Goal: Transaction & Acquisition: Download file/media

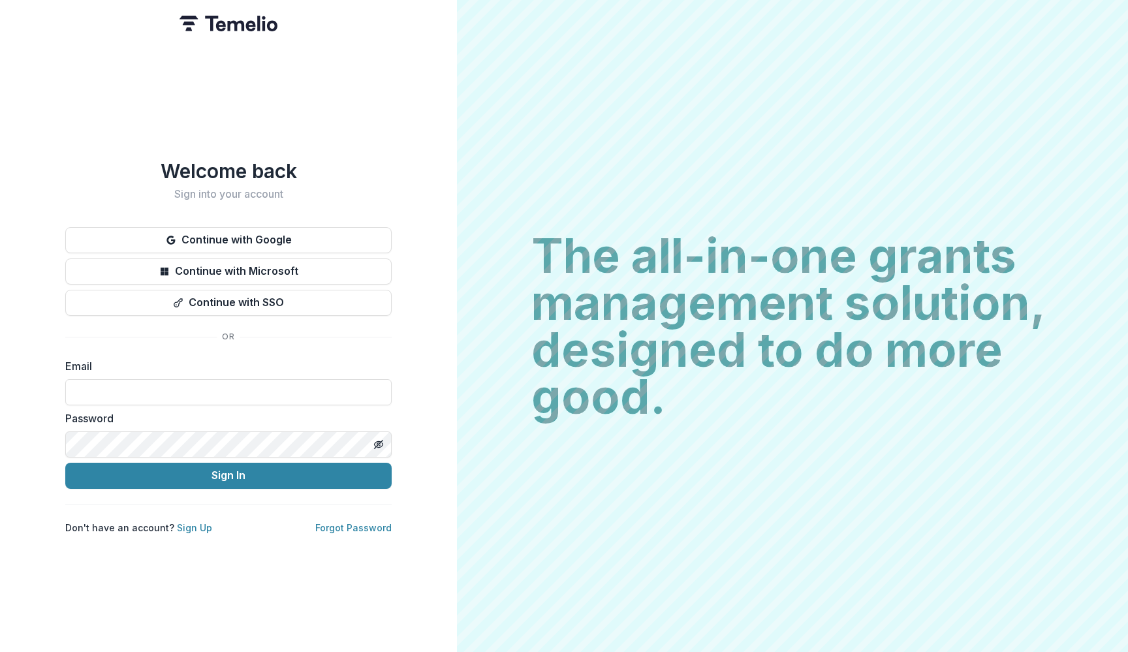
type input "**********"
click at [229, 470] on button "Sign In" at bounding box center [228, 476] width 326 height 26
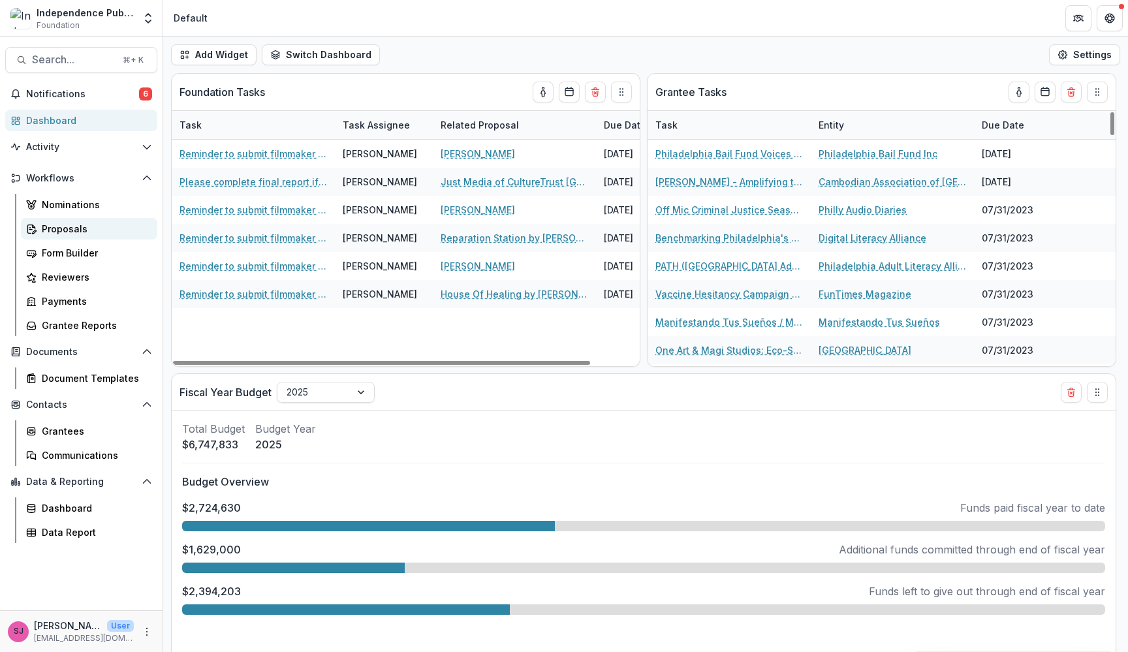
click at [53, 233] on div "Proposals" at bounding box center [94, 229] width 105 height 14
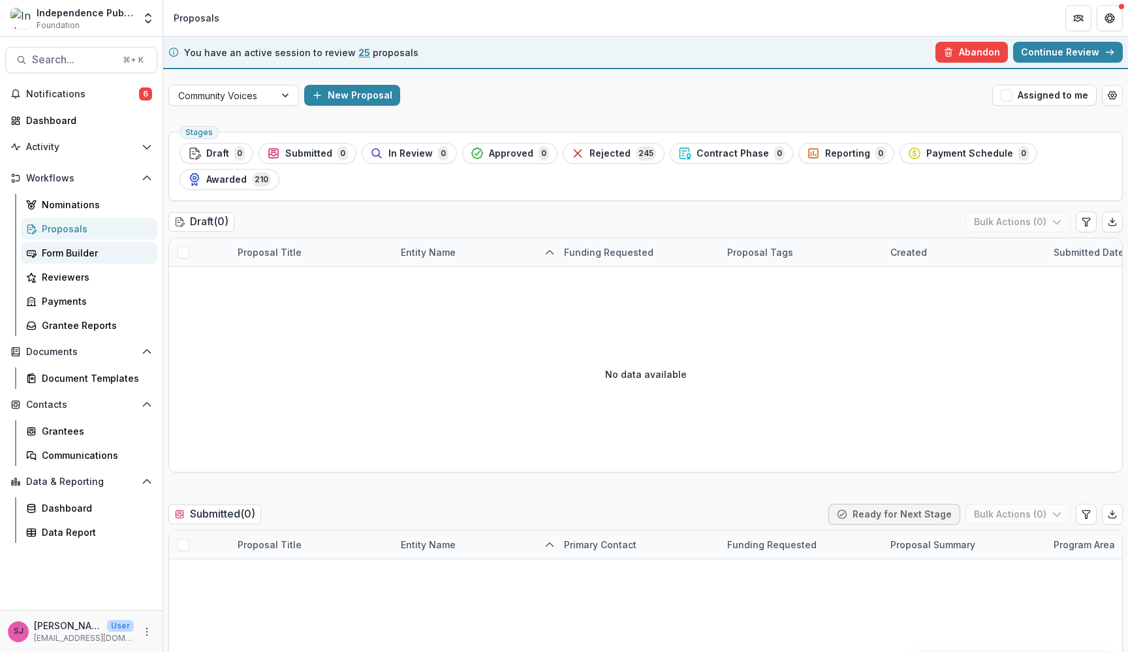
click at [71, 251] on div "Form Builder" at bounding box center [94, 253] width 105 height 14
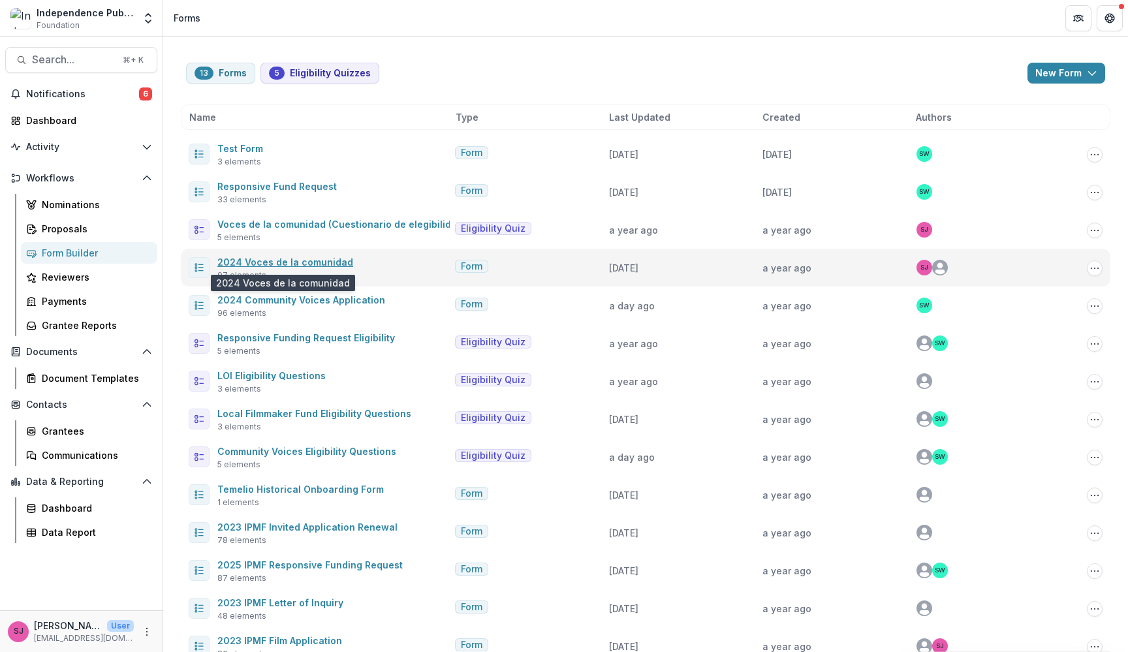
click at [289, 262] on link "2024 Voces de la comunidad" at bounding box center [285, 262] width 136 height 11
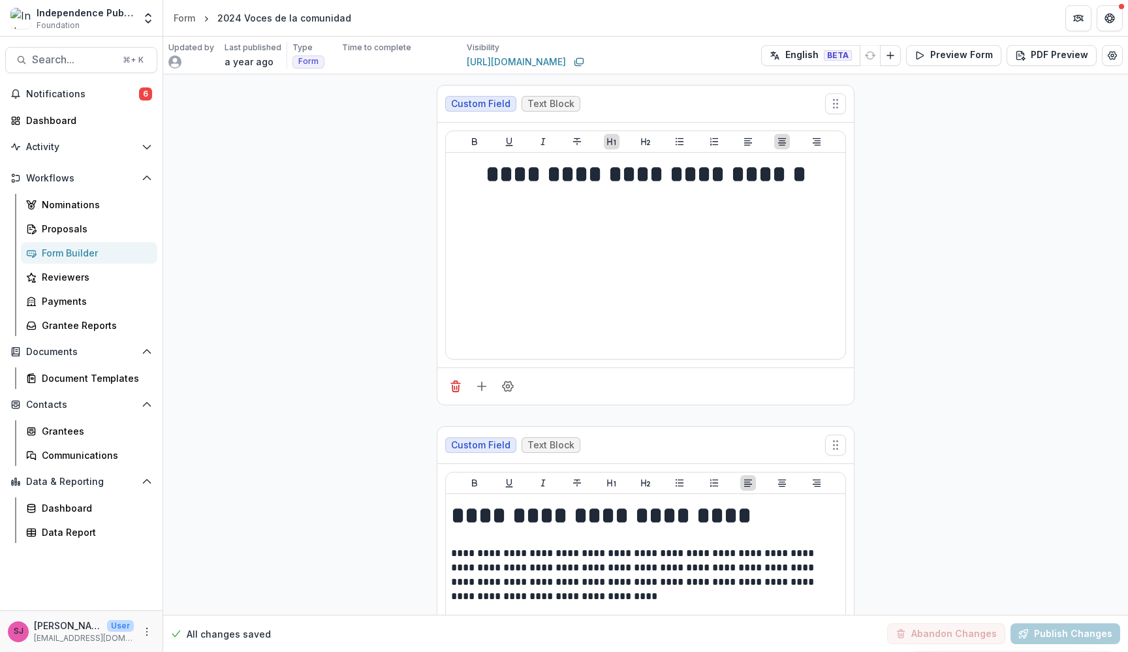
click at [987, 29] on header "Form 2024 Voces de la comunidad" at bounding box center [645, 18] width 965 height 36
click at [1111, 52] on icon "Edit Form Settings" at bounding box center [1113, 56] width 8 height 8
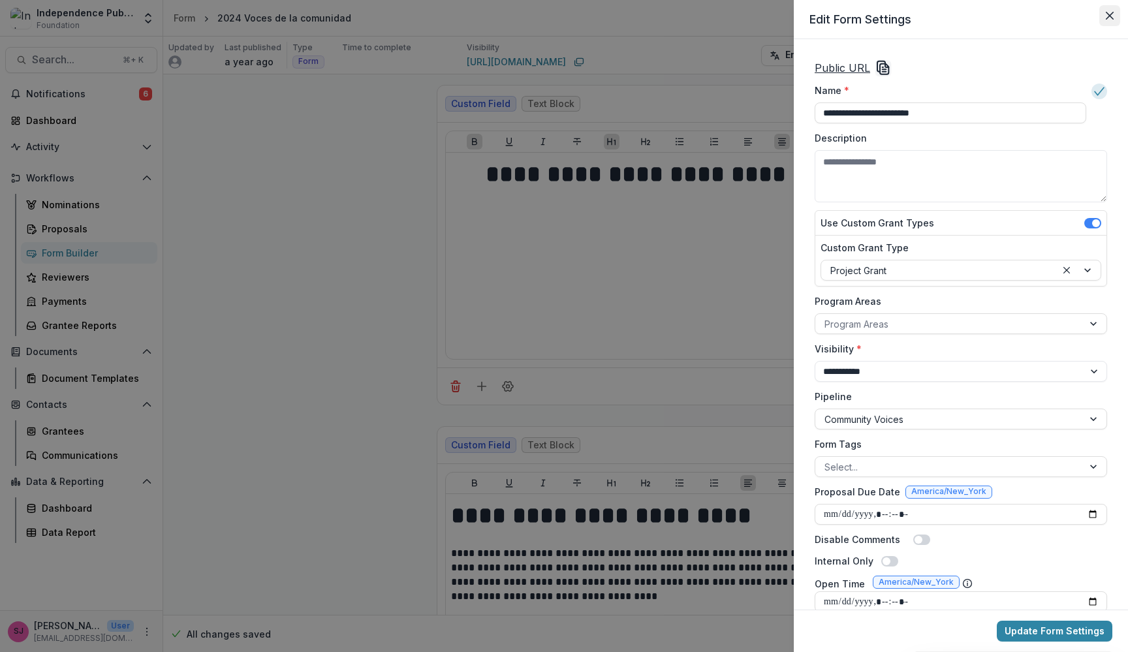
click at [1111, 10] on button "Close" at bounding box center [1109, 15] width 21 height 21
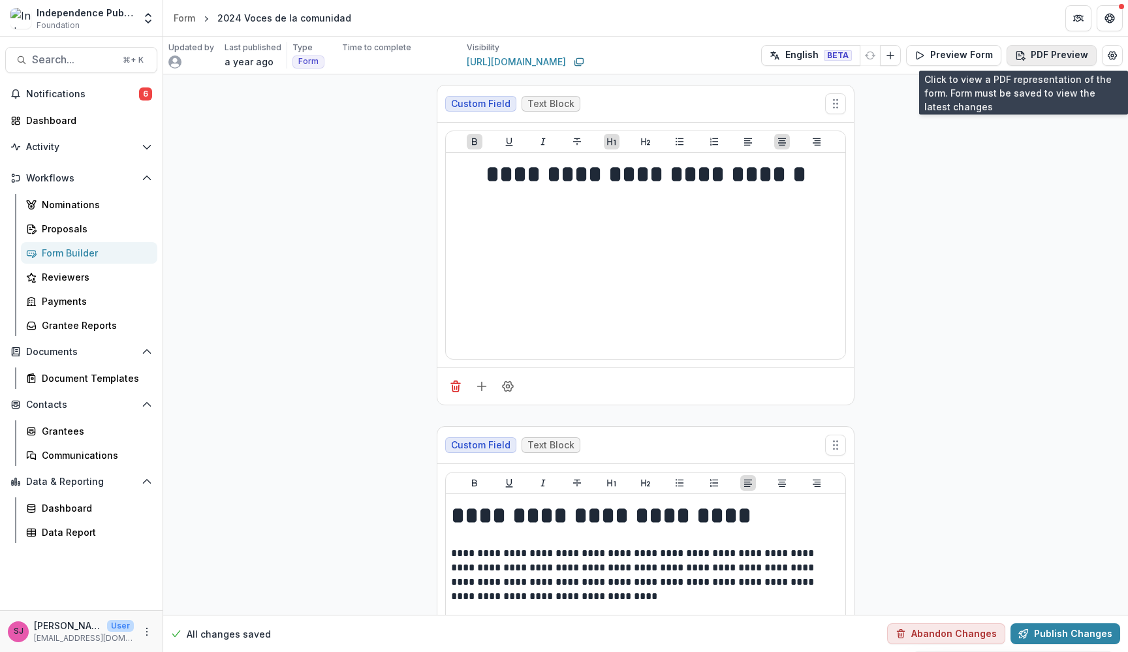
click at [1050, 50] on button "PDF Preview" at bounding box center [1052, 55] width 90 height 21
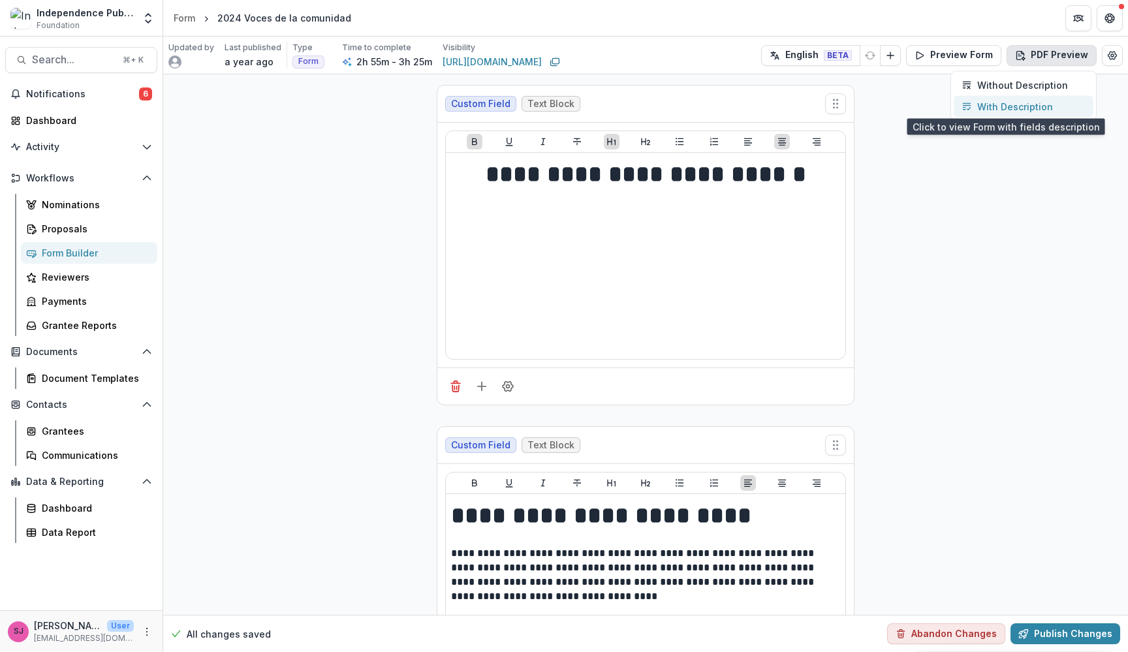
click at [1018, 110] on p "With Description" at bounding box center [1015, 107] width 76 height 14
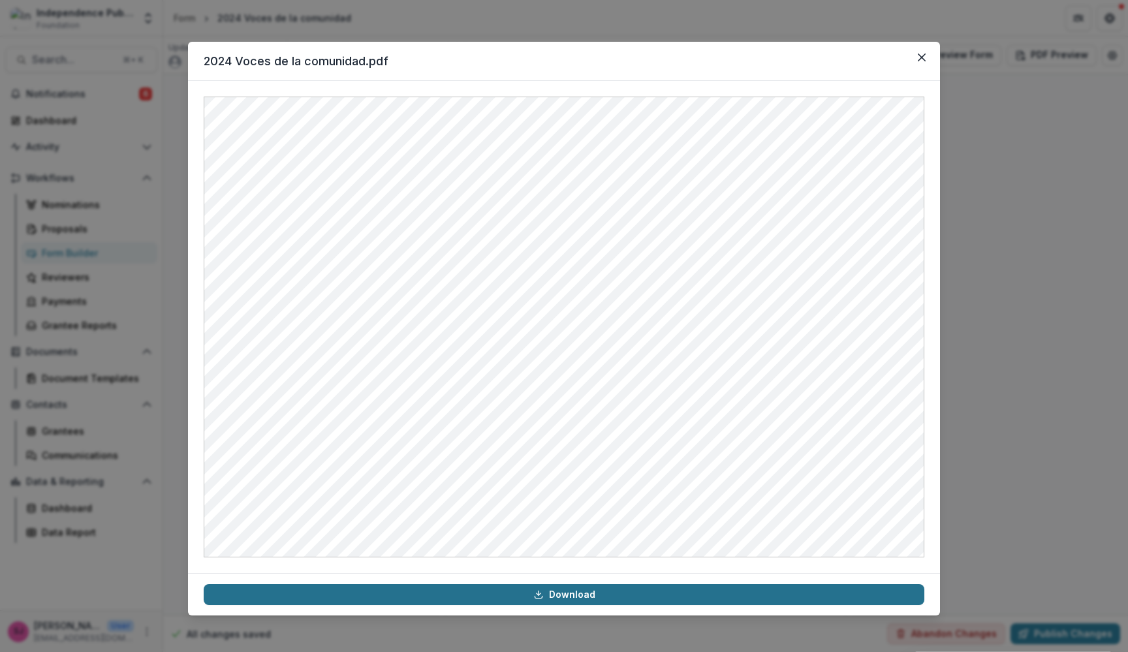
click at [534, 589] on link "Download" at bounding box center [564, 594] width 721 height 21
